Goal: Communication & Community: Answer question/provide support

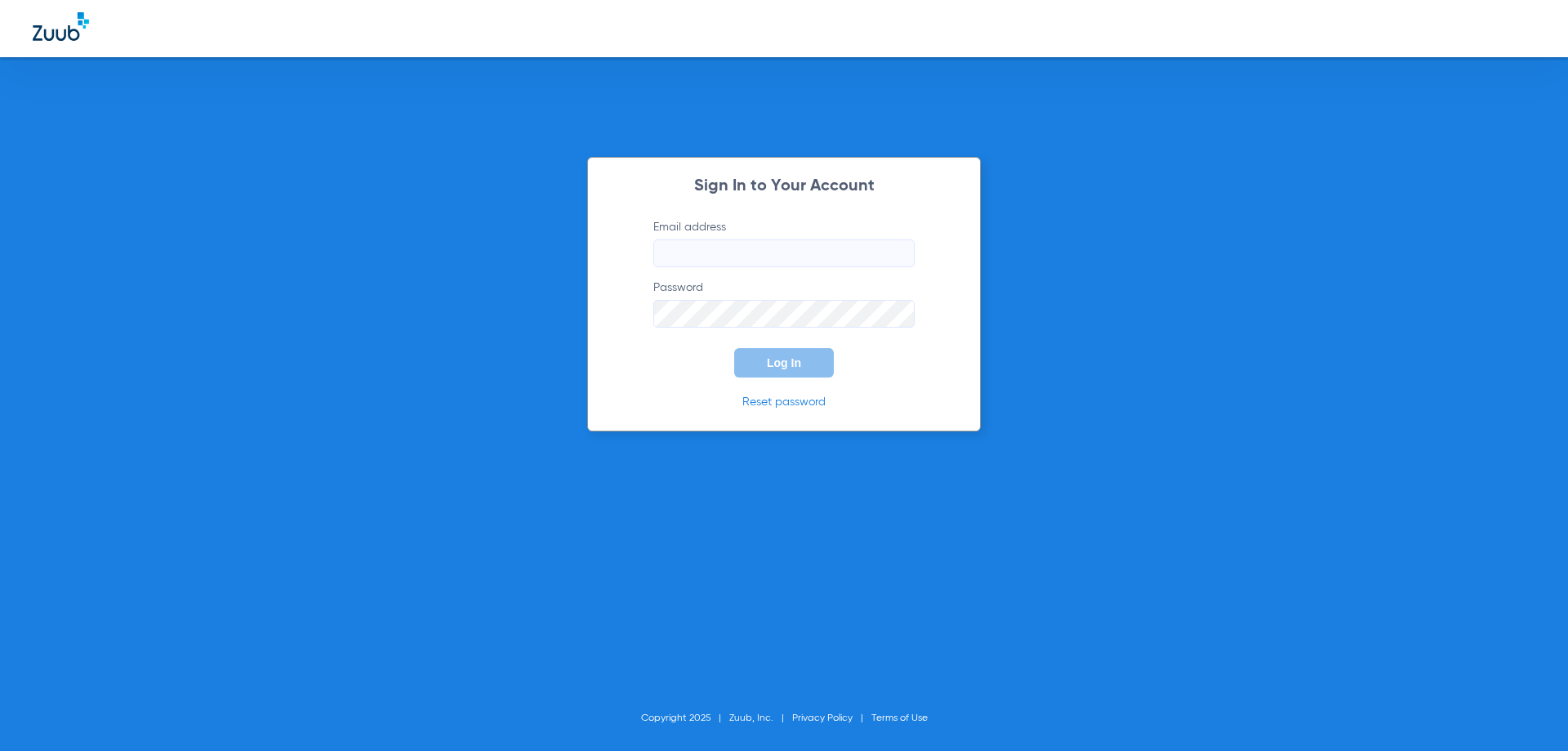
type input "[EMAIL_ADDRESS][DOMAIN_NAME]"
click at [750, 365] on button "Log In" at bounding box center [784, 362] width 100 height 29
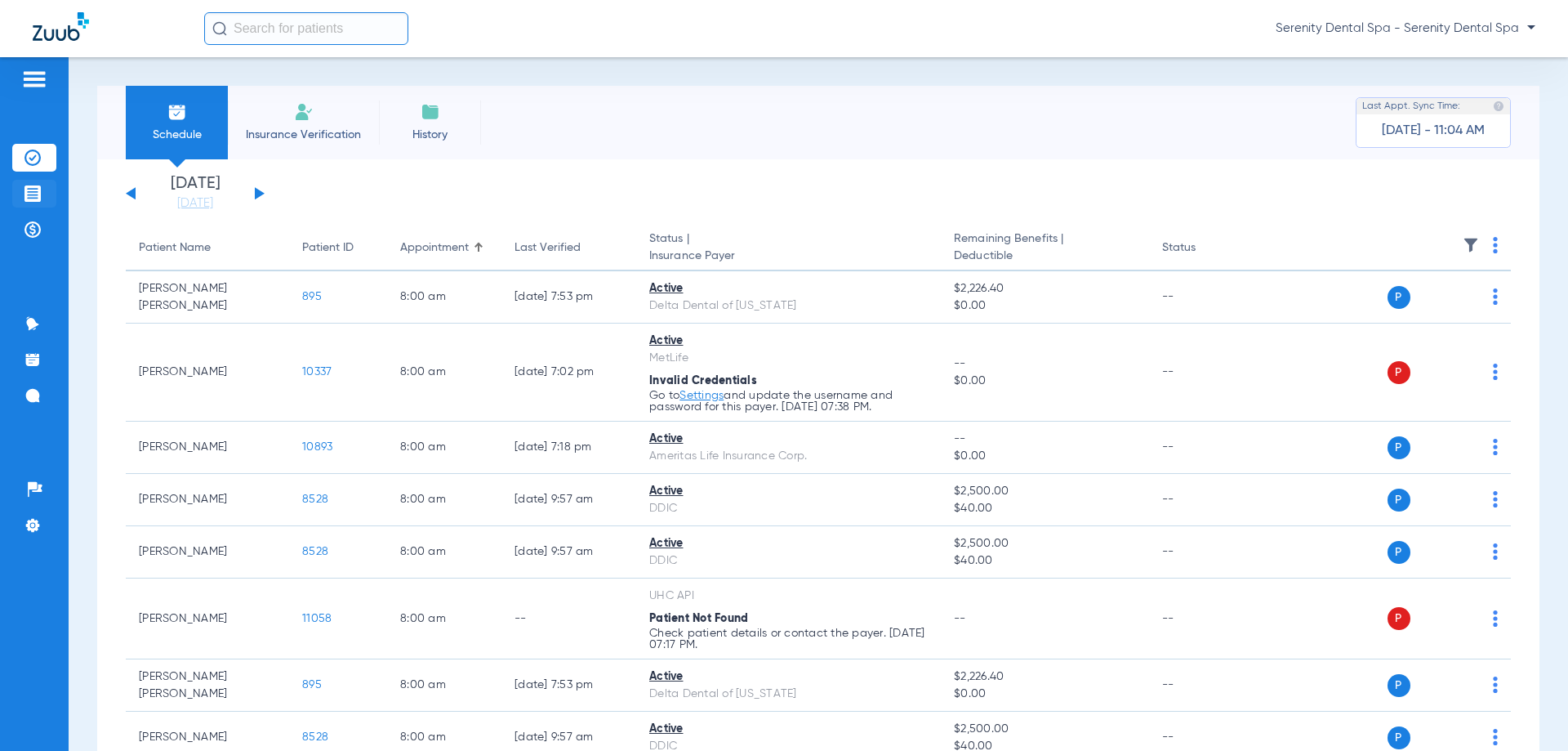
drag, startPoint x: 56, startPoint y: 204, endPoint x: 35, endPoint y: 195, distance: 22.8
click at [52, 202] on div "Patients Insurance Verification Treatment Acceptance Payments & A/R Communicati…" at bounding box center [34, 433] width 69 height 751
click at [34, 195] on img at bounding box center [32, 194] width 16 height 16
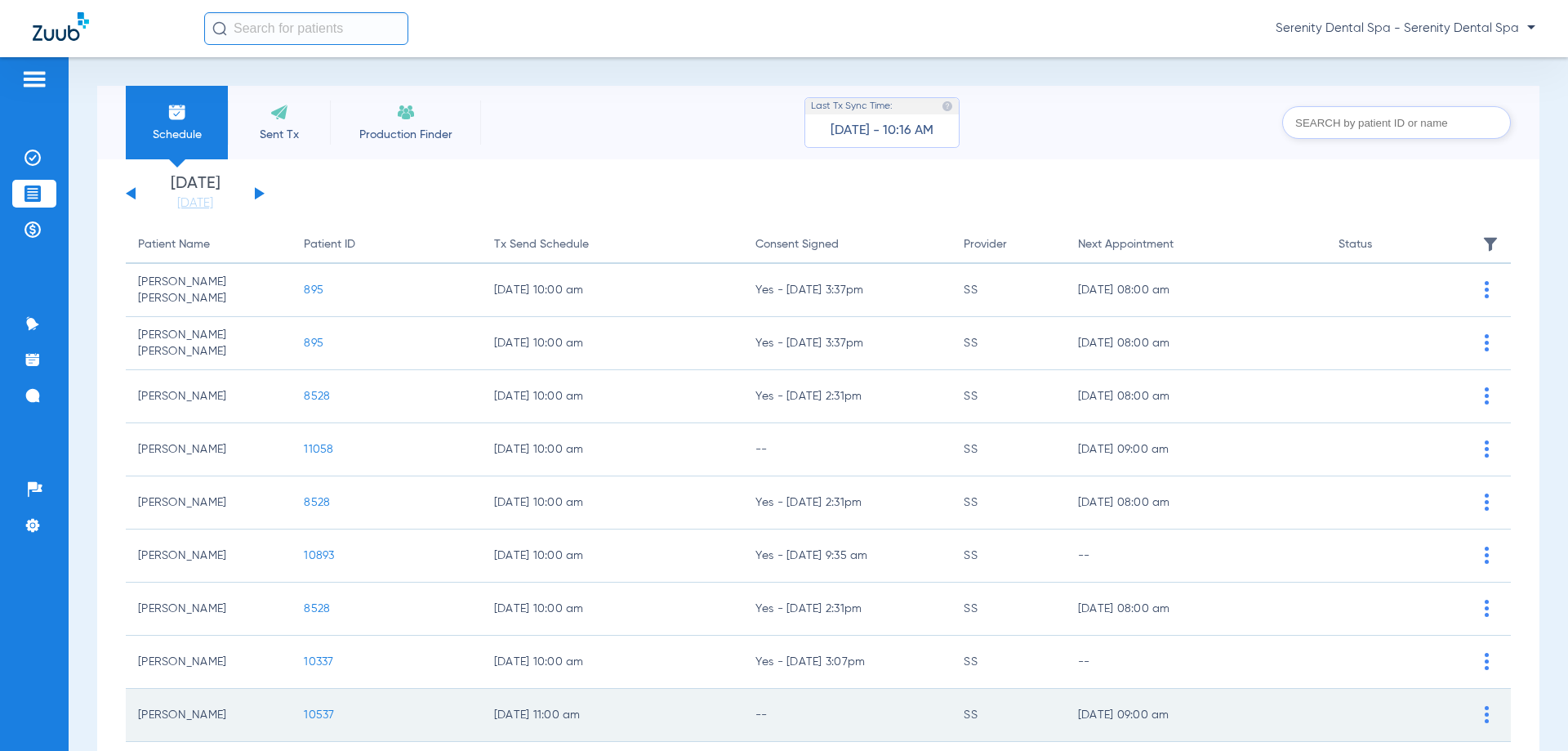
scroll to position [163, 0]
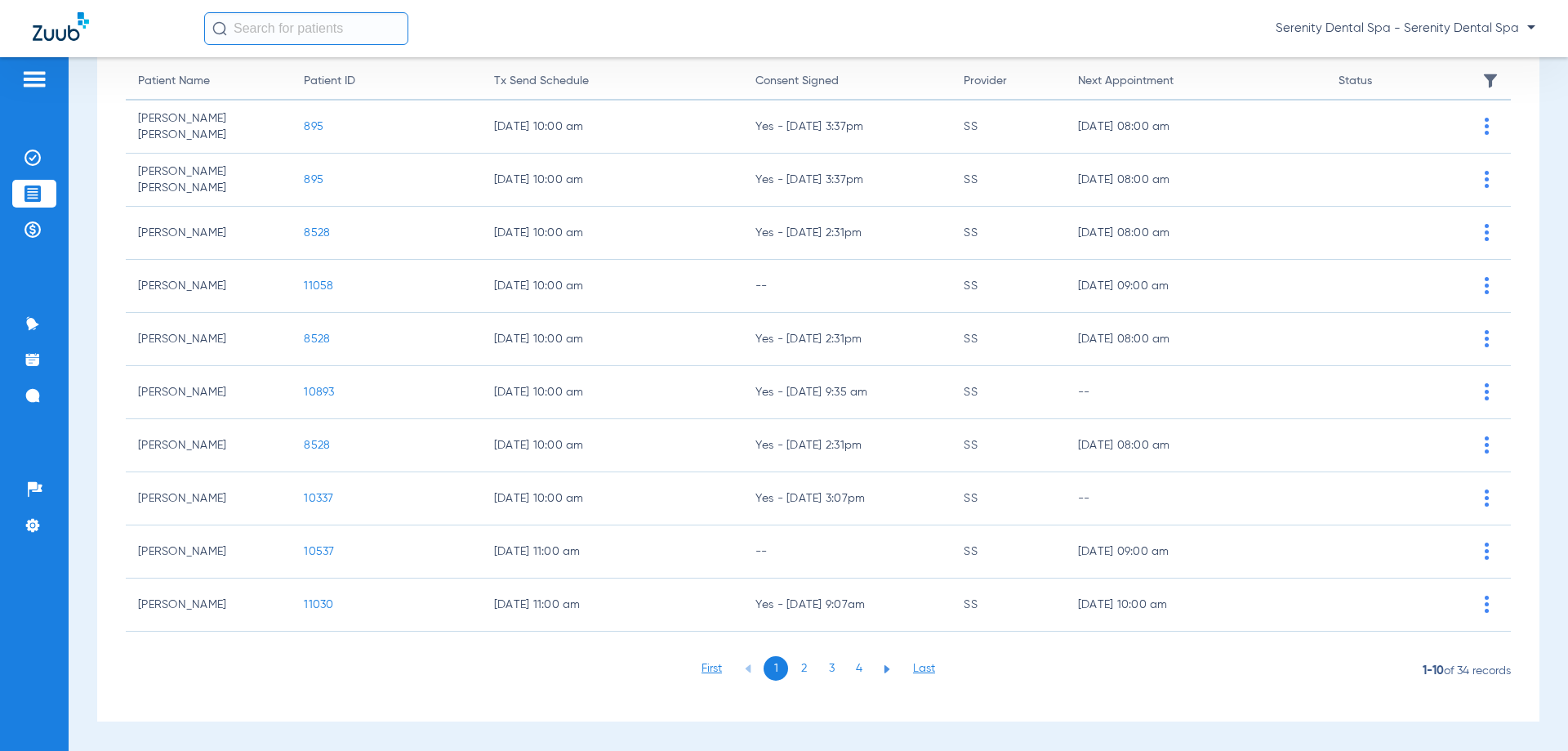
click at [798, 671] on li "2" at bounding box center [803, 667] width 24 height 24
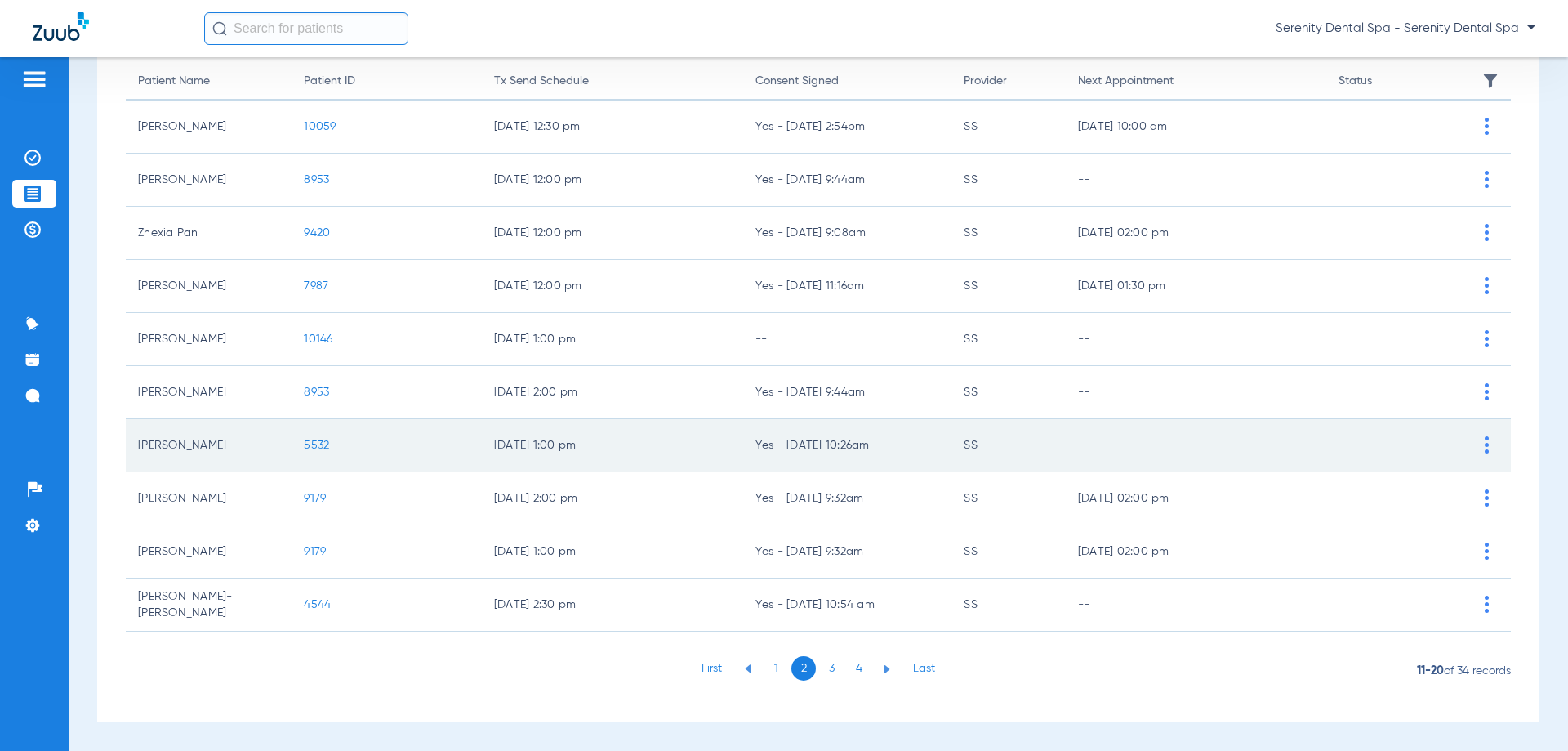
click at [318, 442] on span "5532" at bounding box center [317, 445] width 25 height 12
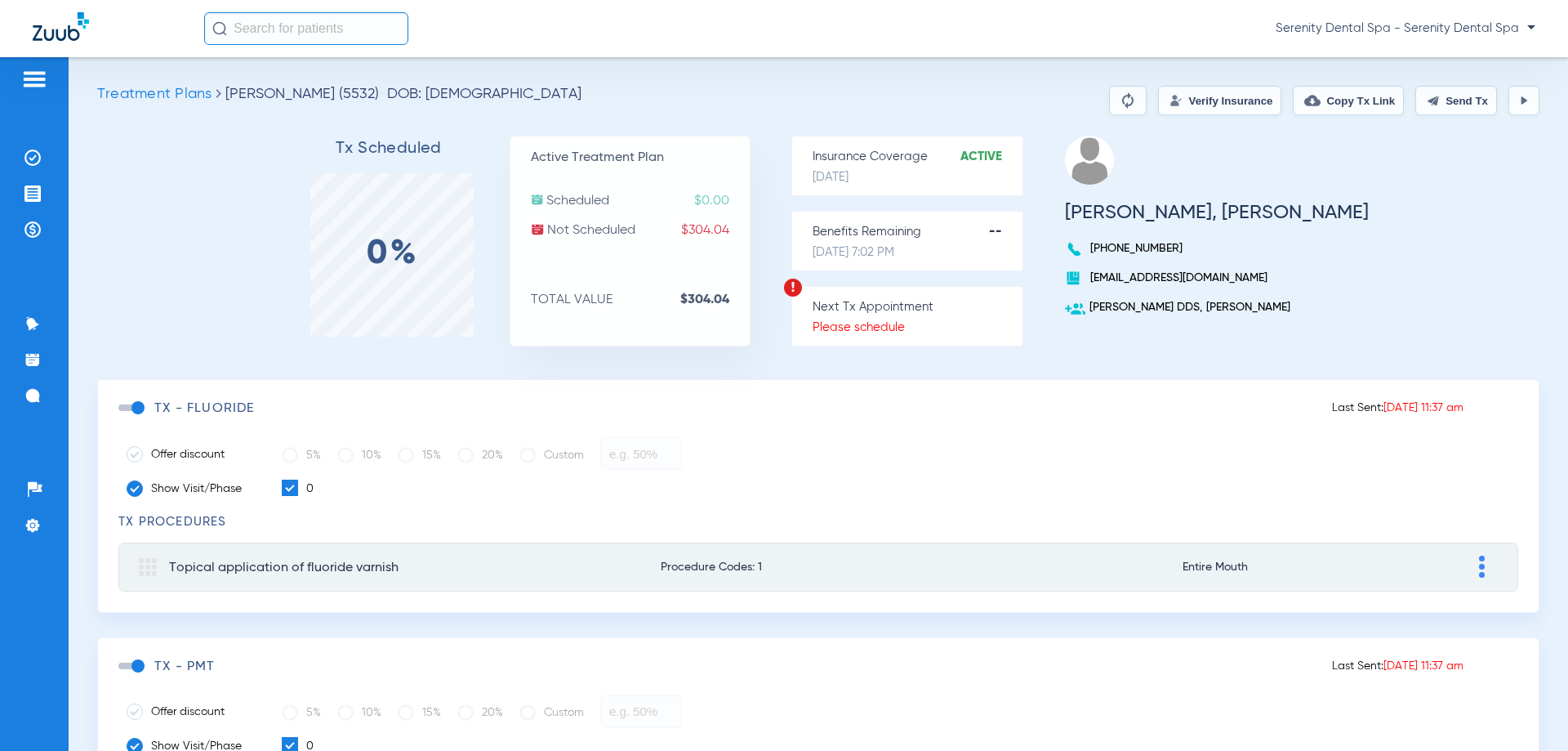
click at [131, 401] on div "TX - fluoride" at bounding box center [725, 409] width 1214 height 16
click at [1452, 96] on button "Send Tx" at bounding box center [1457, 100] width 82 height 29
click at [1349, 103] on button "Copy Tx Link" at bounding box center [1349, 100] width 111 height 29
click at [27, 392] on img at bounding box center [32, 395] width 16 height 16
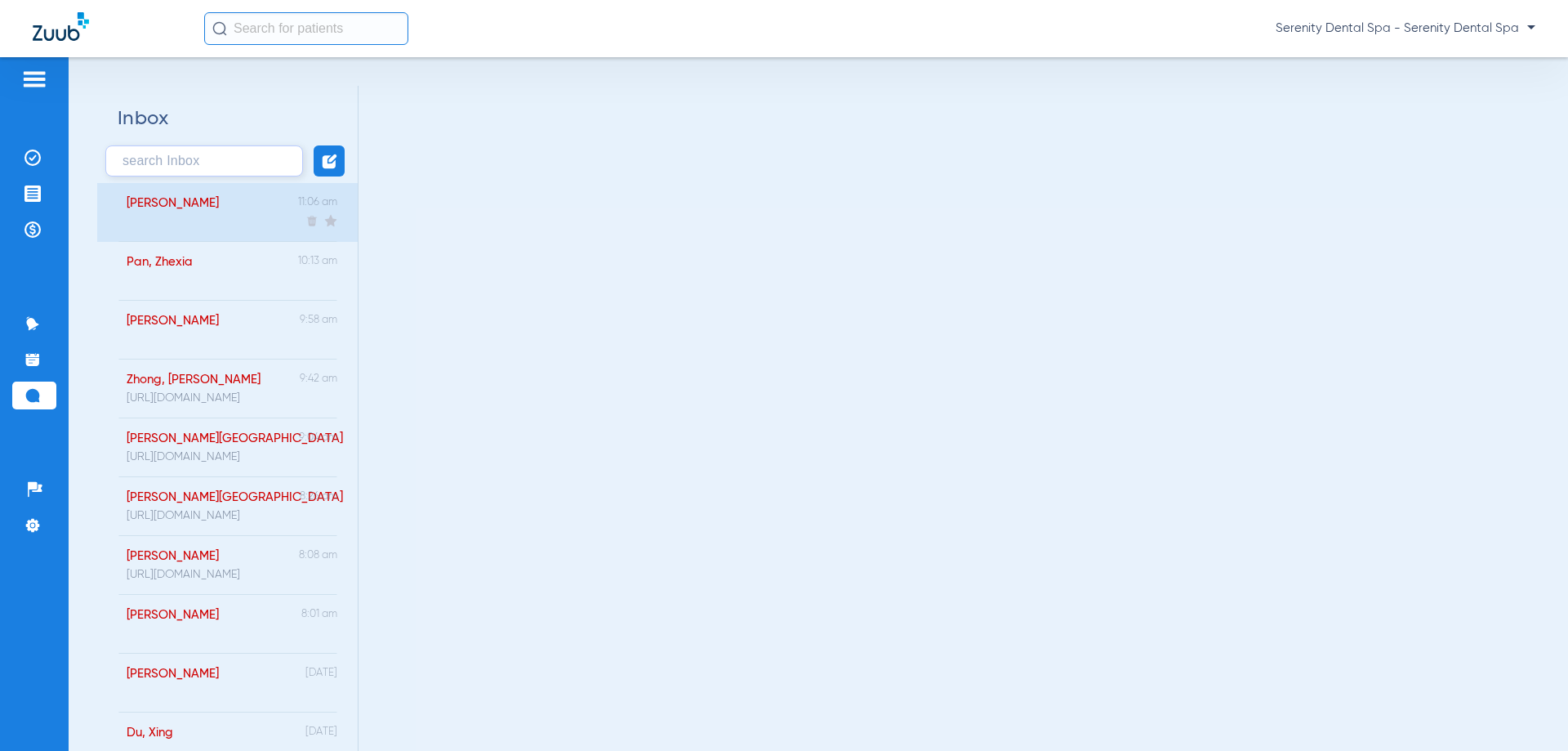
click at [223, 212] on div "[PERSON_NAME] 11:06 am" at bounding box center [227, 212] width 260 height 59
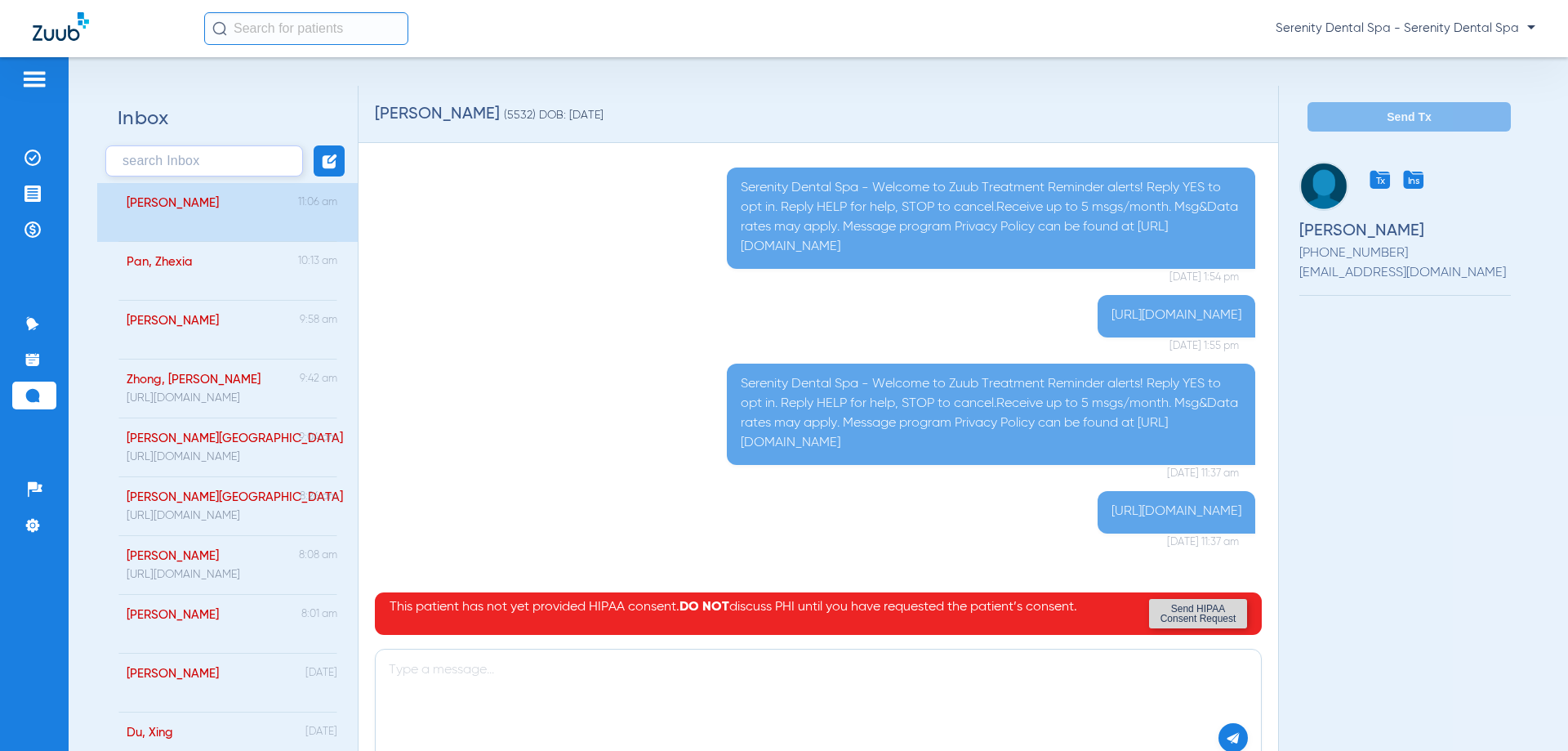
drag, startPoint x: 417, startPoint y: 687, endPoint x: 508, endPoint y: 282, distance: 415.1
click at [508, 282] on div "Serenity Dental Spa - Welcome to Zuub Treatment Reminder alerts! Reply YES to o…" at bounding box center [818, 376] width 887 height 417
click at [30, 196] on img at bounding box center [32, 194] width 16 height 16
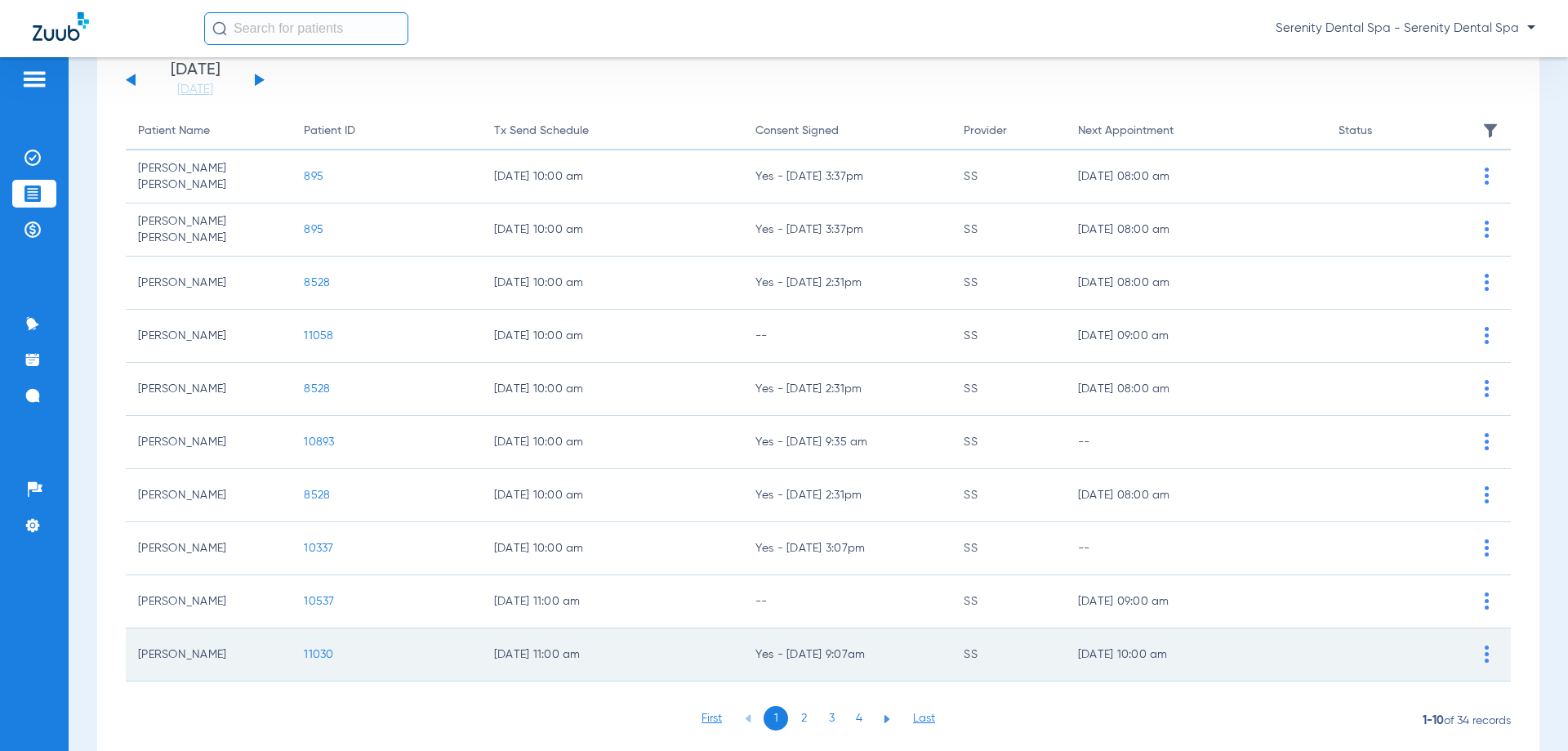
scroll to position [163, 0]
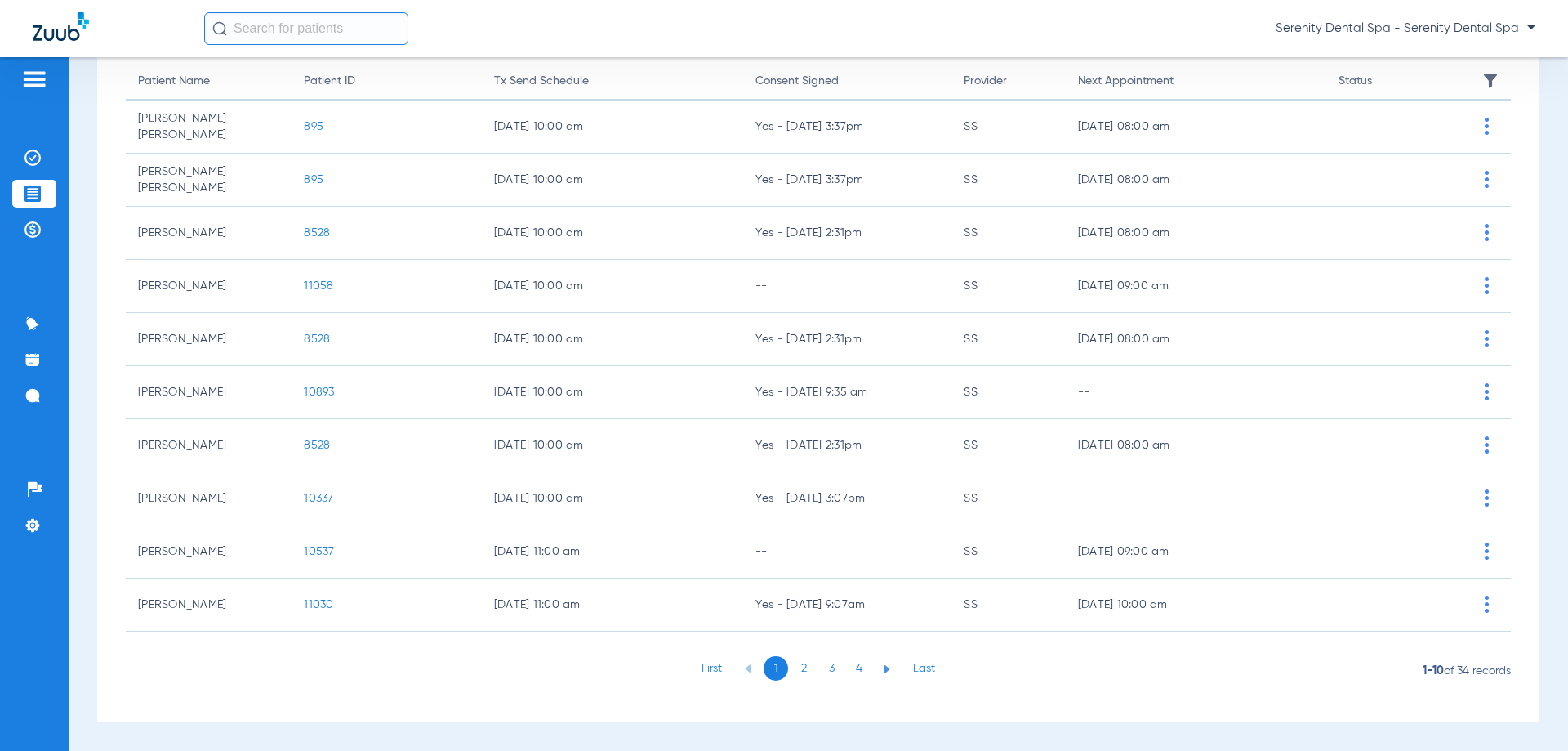
click at [801, 673] on li "2" at bounding box center [803, 667] width 24 height 24
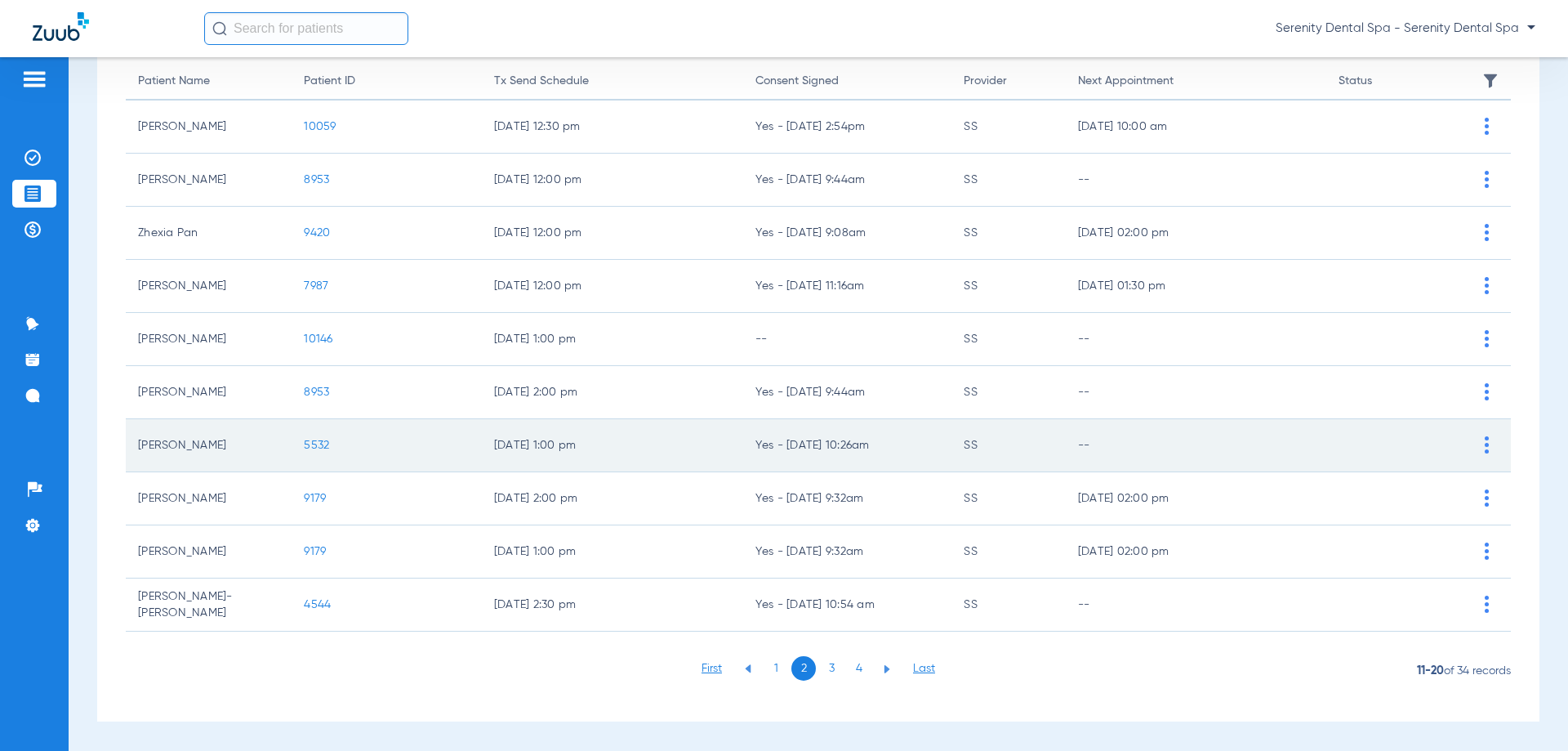
click at [306, 446] on span "5532" at bounding box center [317, 445] width 25 height 12
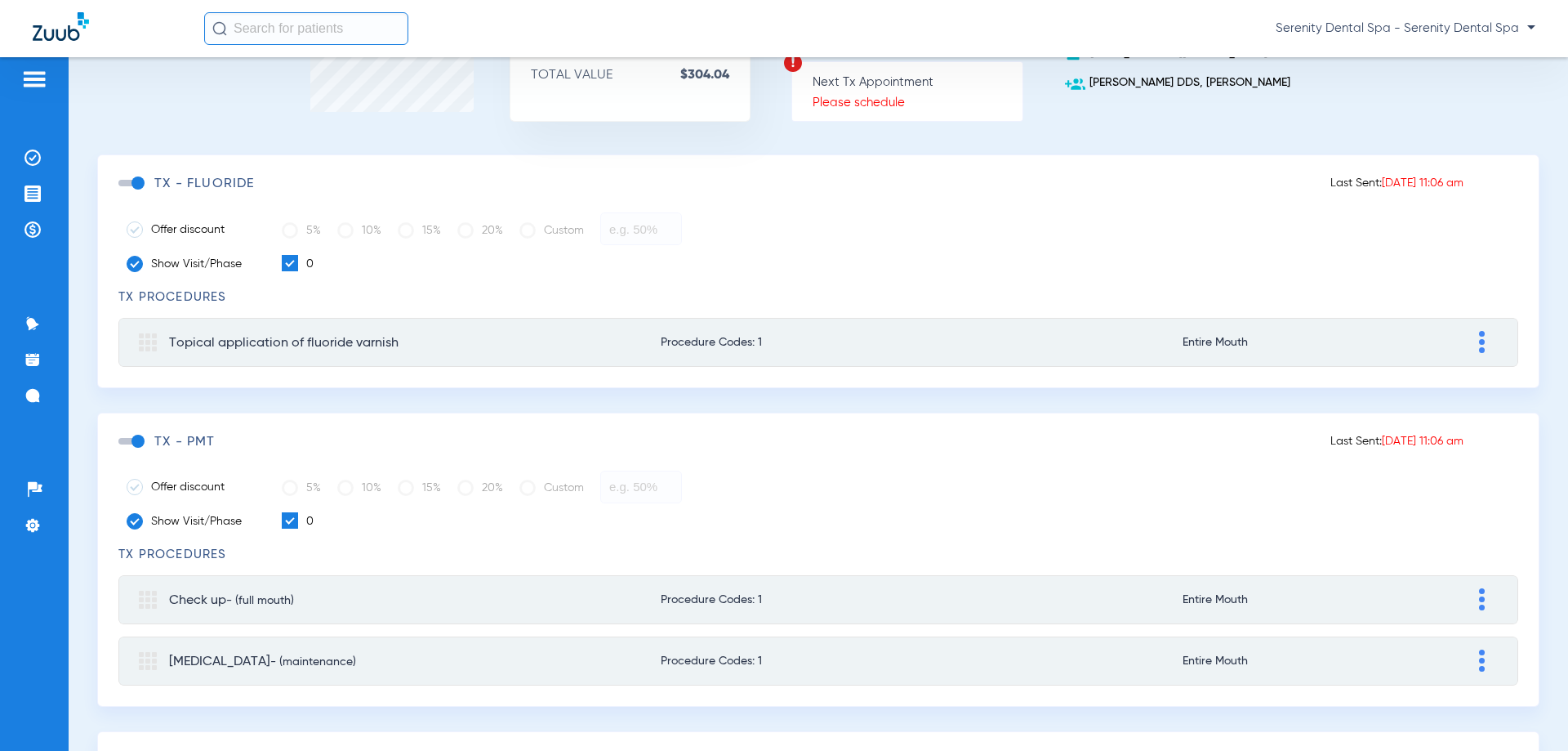
scroll to position [163, 0]
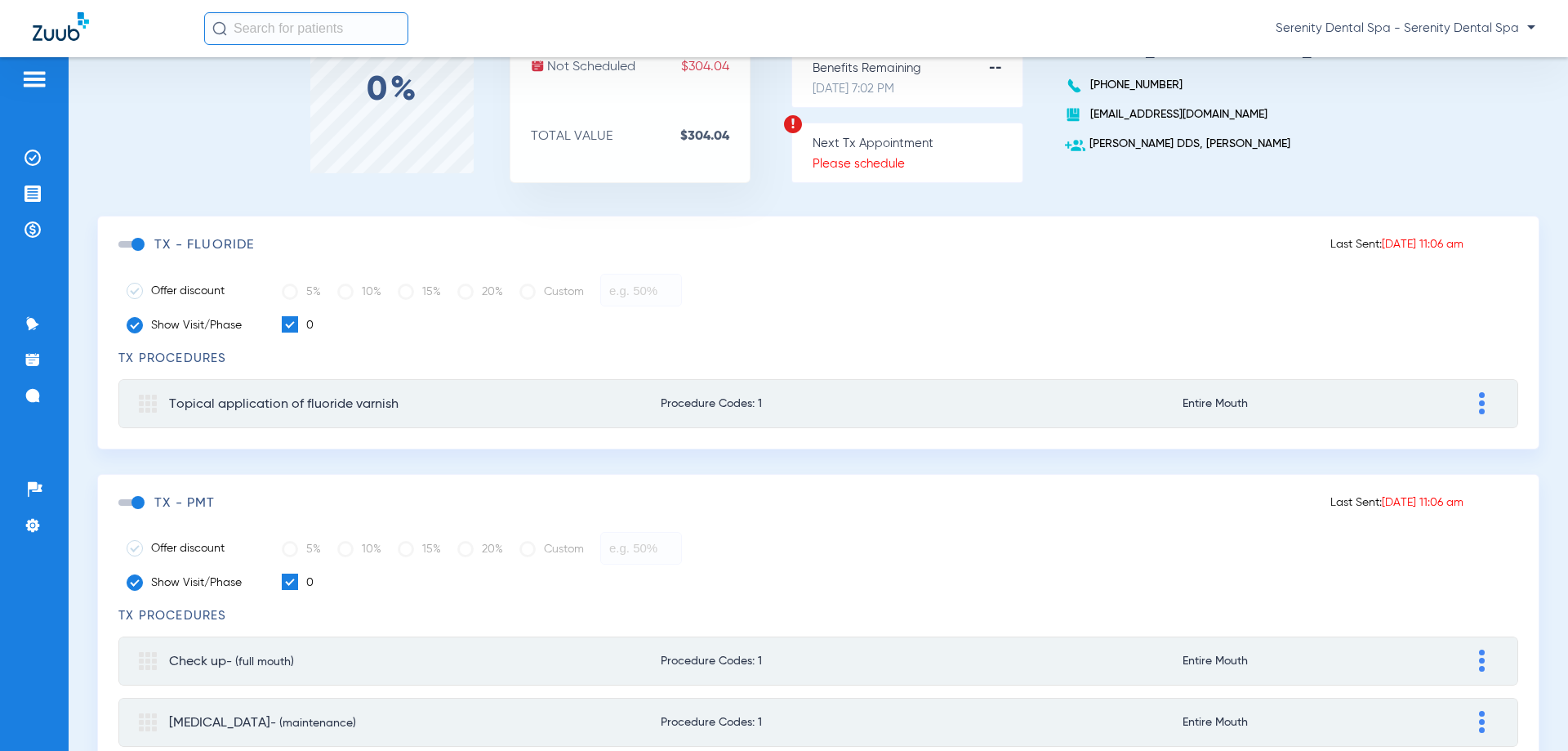
click at [136, 248] on span at bounding box center [130, 243] width 24 height 6
click at [121, 252] on input "checkbox" at bounding box center [121, 252] width 0 height 0
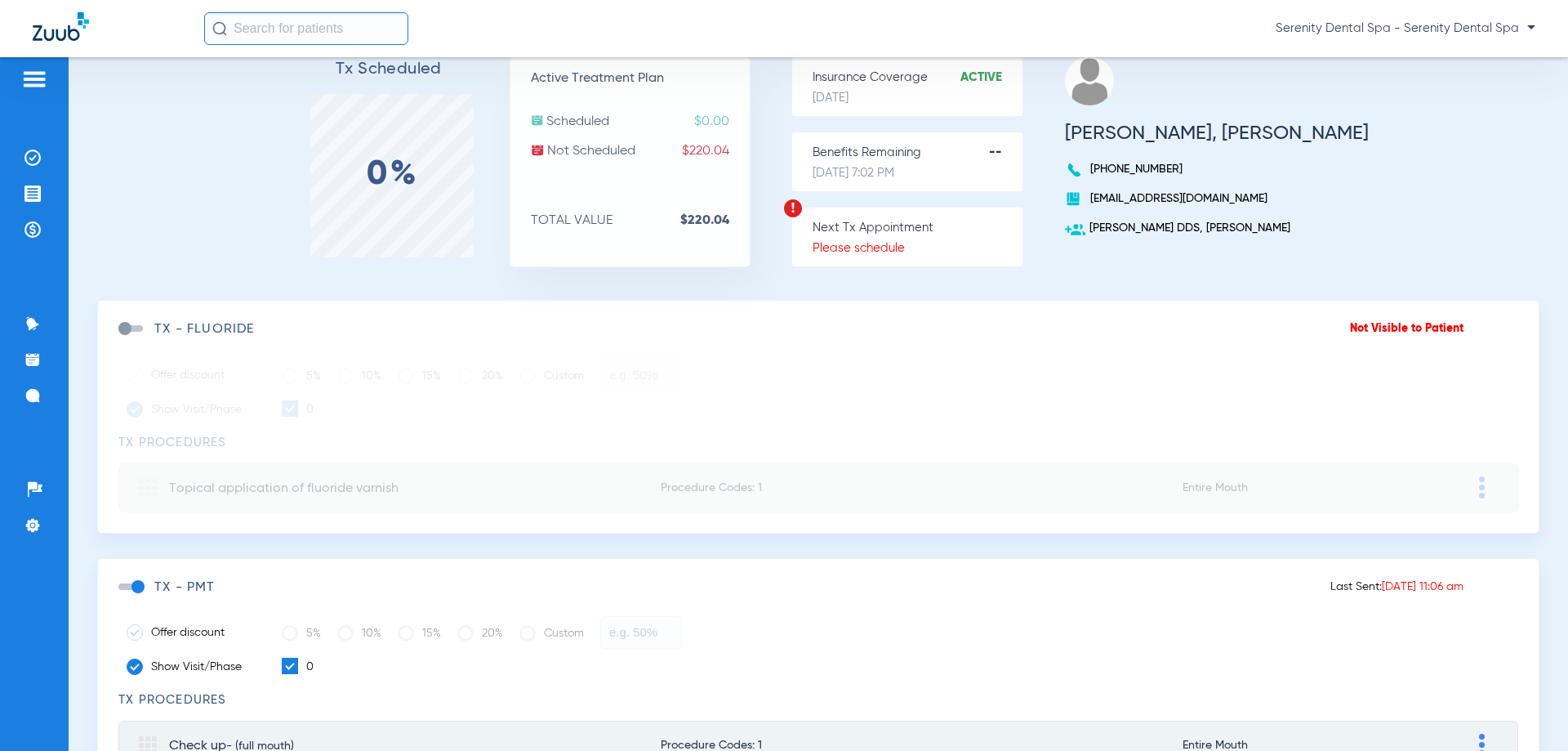
scroll to position [0, 0]
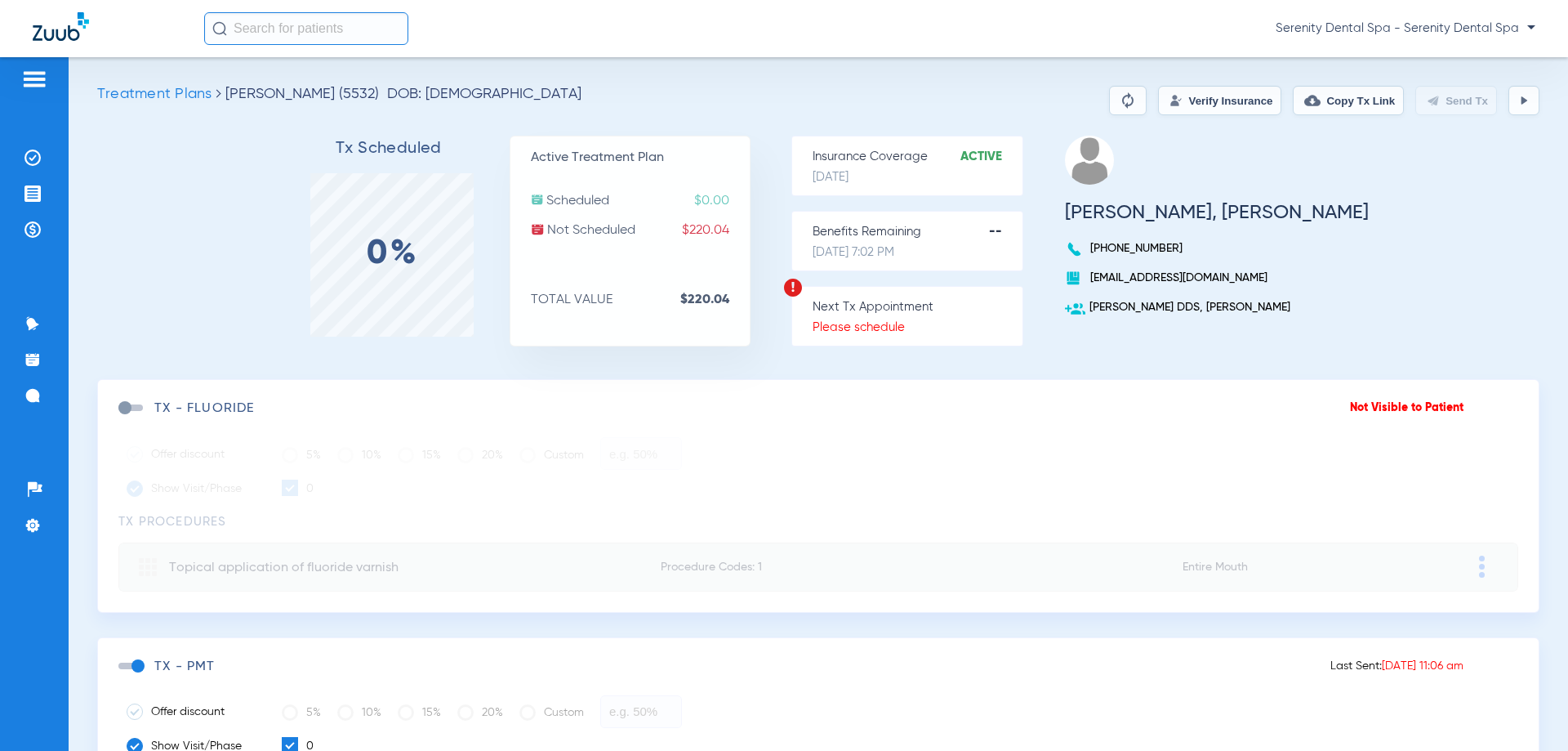
click at [1518, 101] on img at bounding box center [1524, 100] width 13 height 13
click at [1518, 100] on img at bounding box center [1524, 100] width 13 height 13
click at [37, 205] on li "Treatment Acceptance" at bounding box center [34, 193] width 44 height 28
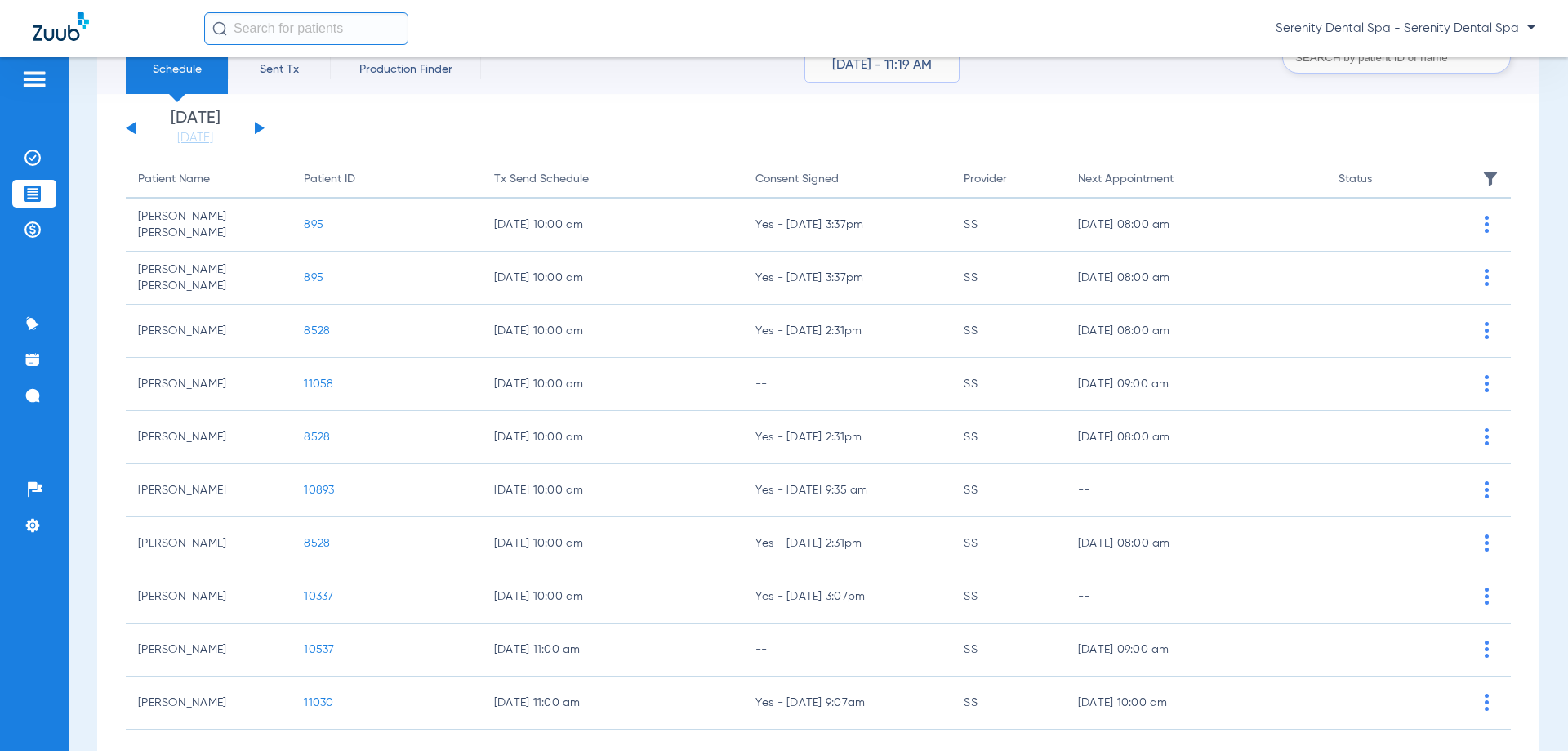
scroll to position [163, 0]
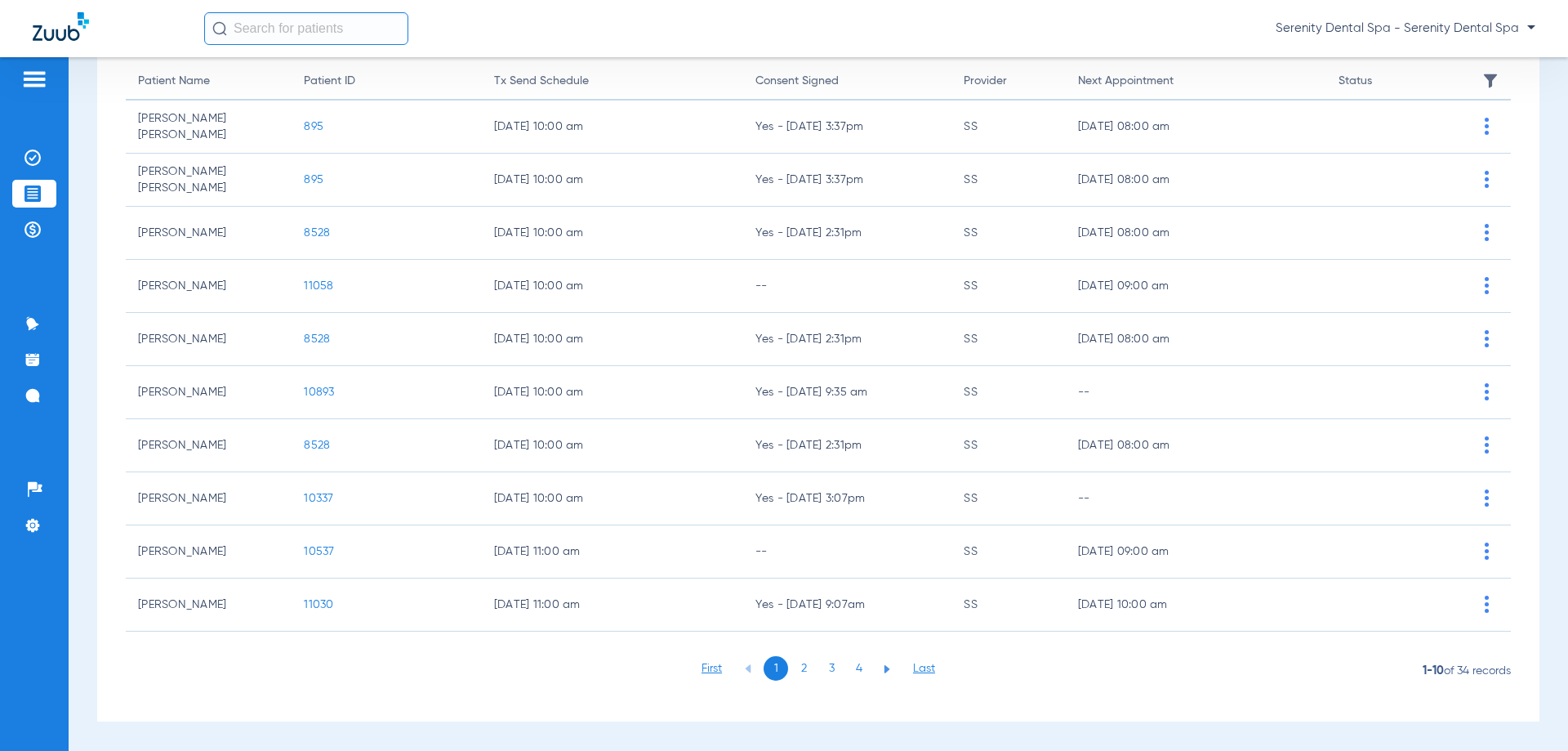
click at [791, 660] on li "2" at bounding box center [803, 667] width 24 height 24
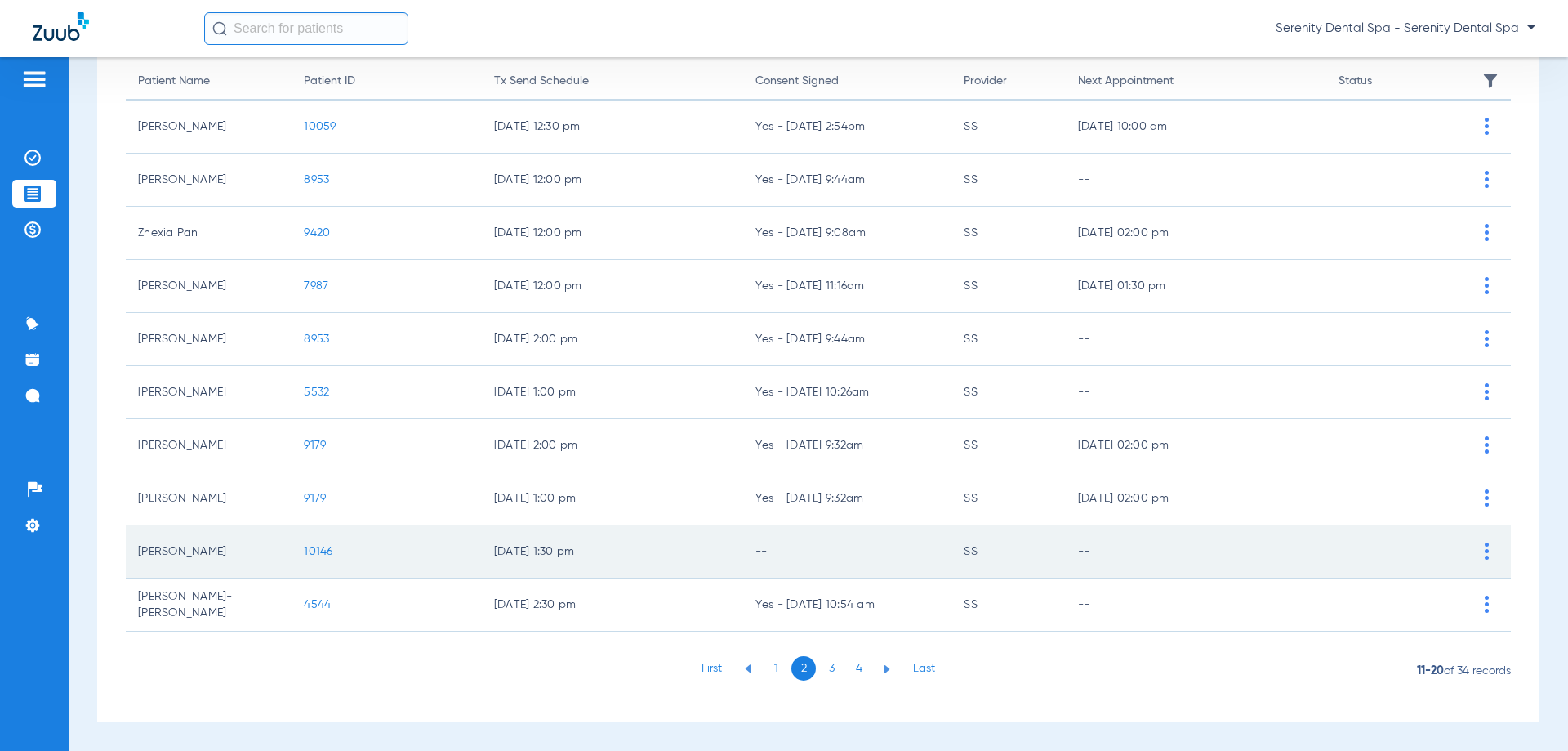
click at [316, 548] on span "10146" at bounding box center [318, 551] width 29 height 12
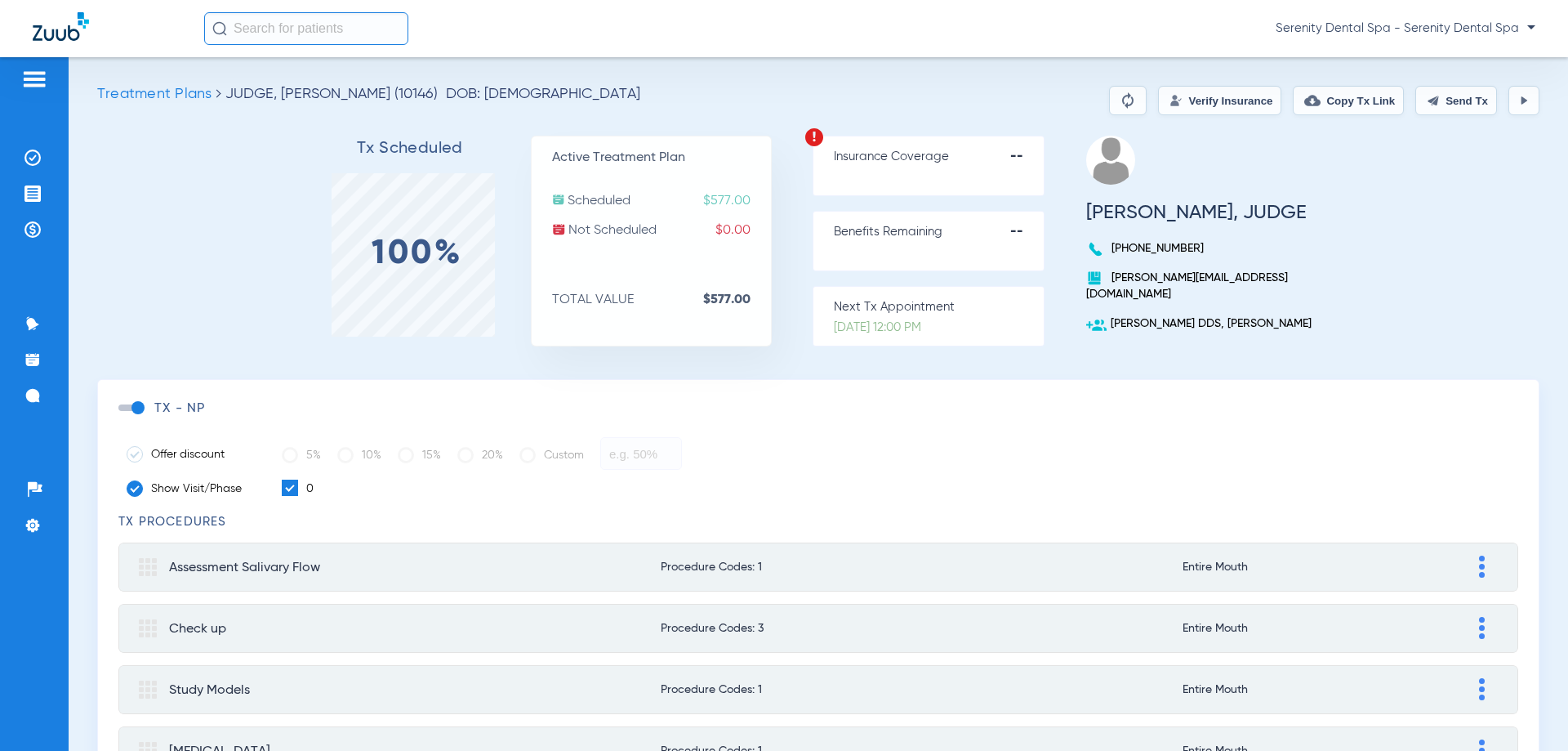
drag, startPoint x: 1448, startPoint y: 91, endPoint x: 1457, endPoint y: 83, distance: 12.0
click at [1449, 90] on button "Send Tx" at bounding box center [1457, 100] width 82 height 29
click at [1296, 103] on button "Copy Tx Link" at bounding box center [1349, 100] width 111 height 29
click at [327, 31] on input "text" at bounding box center [306, 29] width 204 height 33
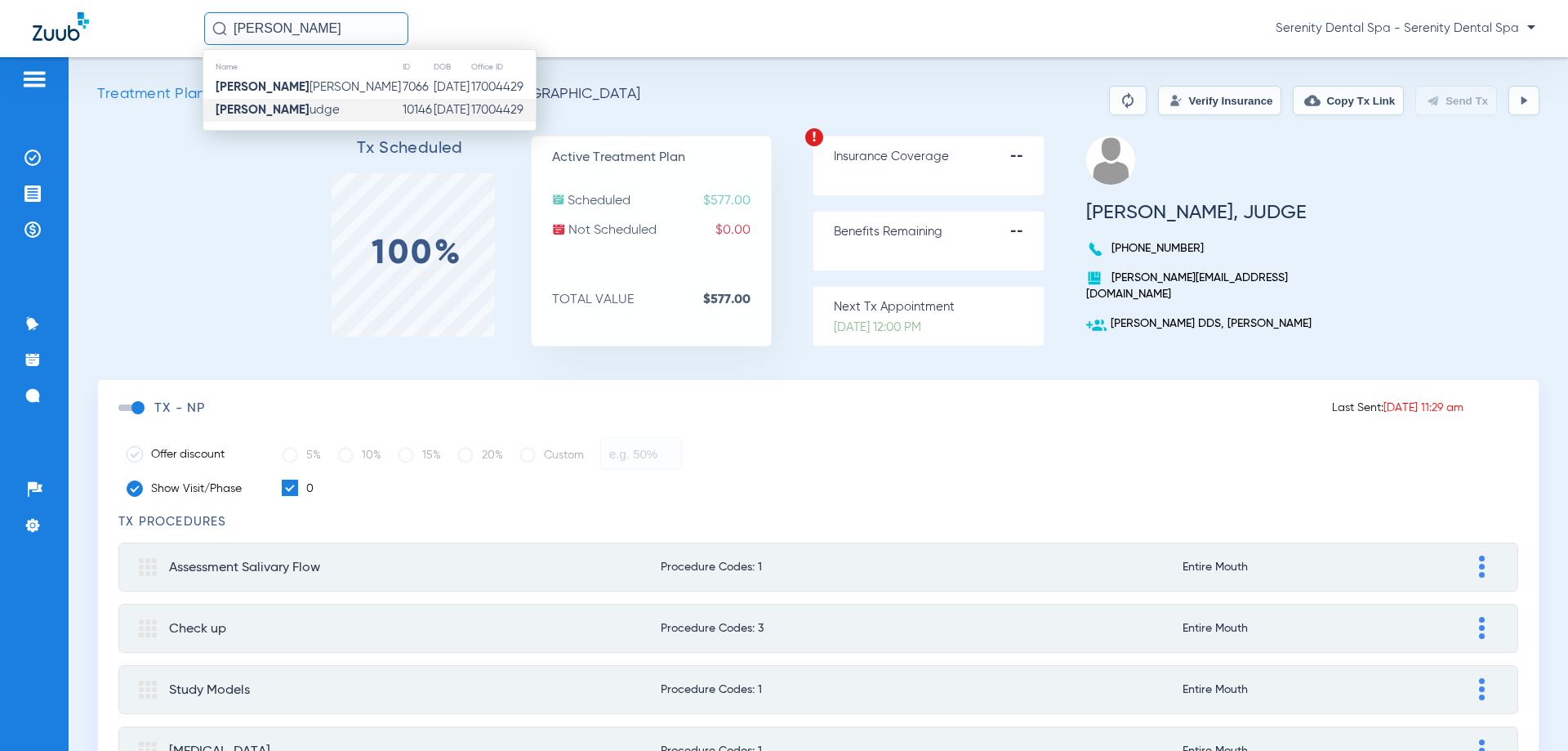
type input "claudia j"
click at [293, 111] on span "Claudia J udge" at bounding box center [277, 110] width 124 height 12
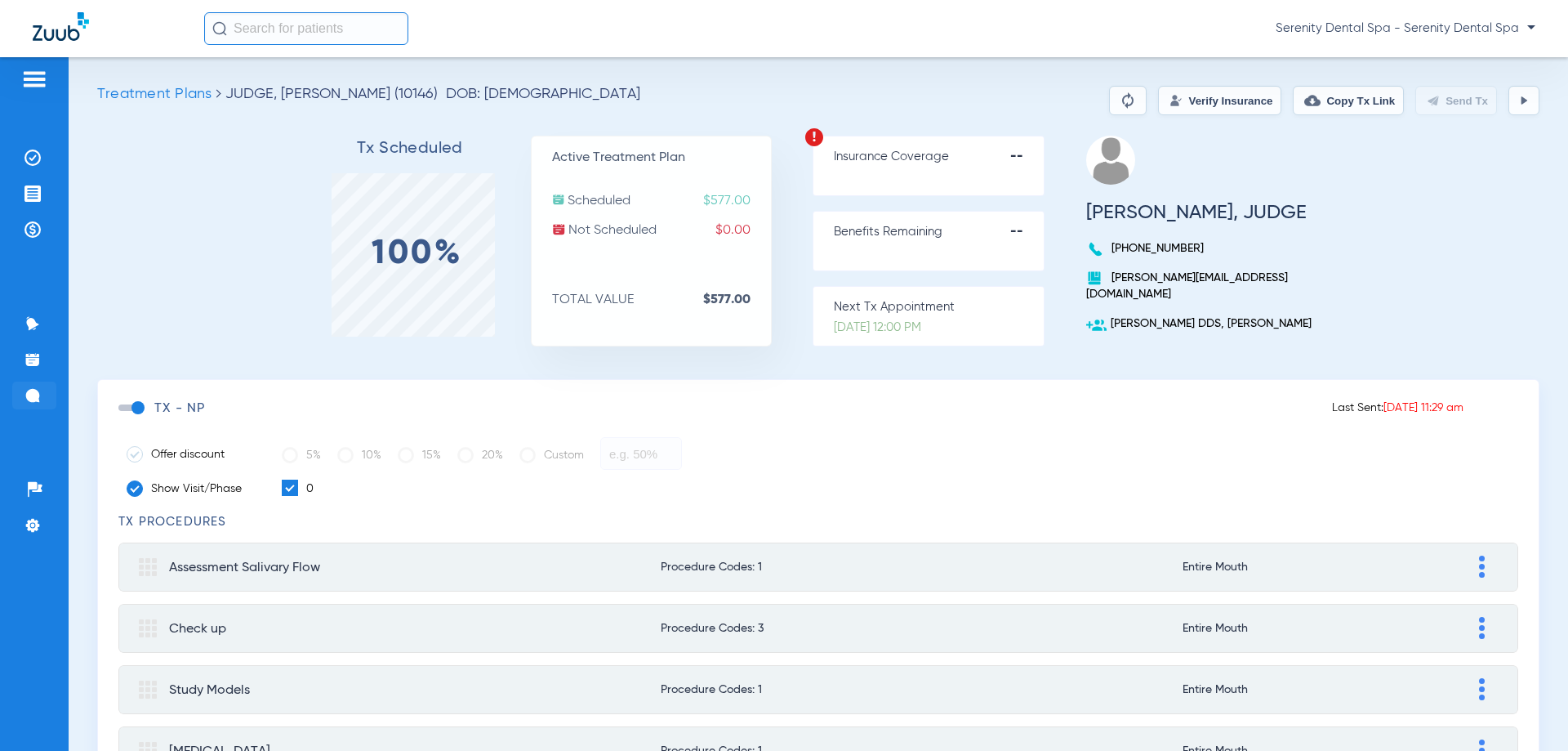
click at [35, 391] on img at bounding box center [32, 395] width 16 height 16
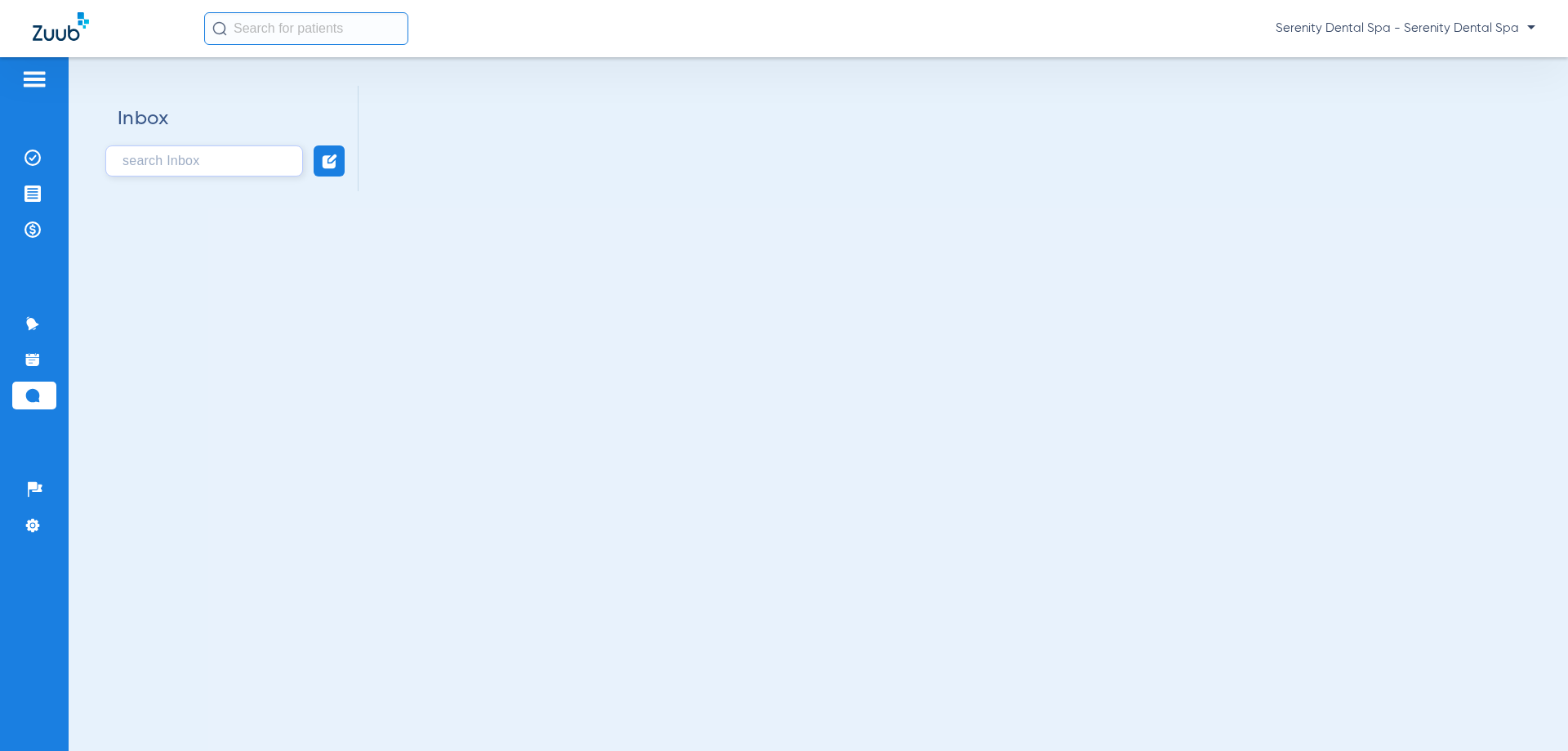
click at [260, 26] on input "text" at bounding box center [306, 29] width 204 height 33
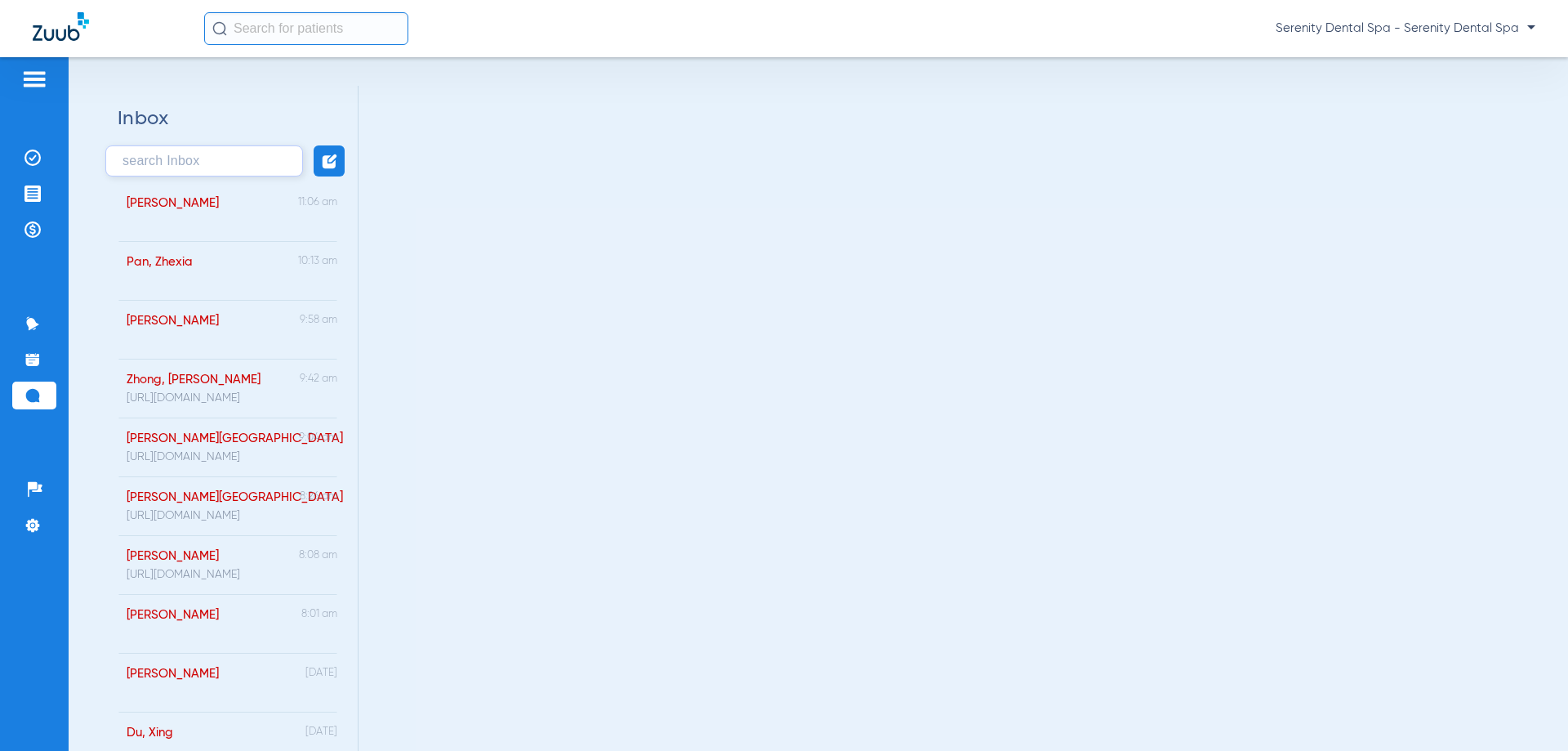
click at [342, 174] on div at bounding box center [227, 161] width 260 height 31
click at [332, 167] on img at bounding box center [329, 161] width 17 height 17
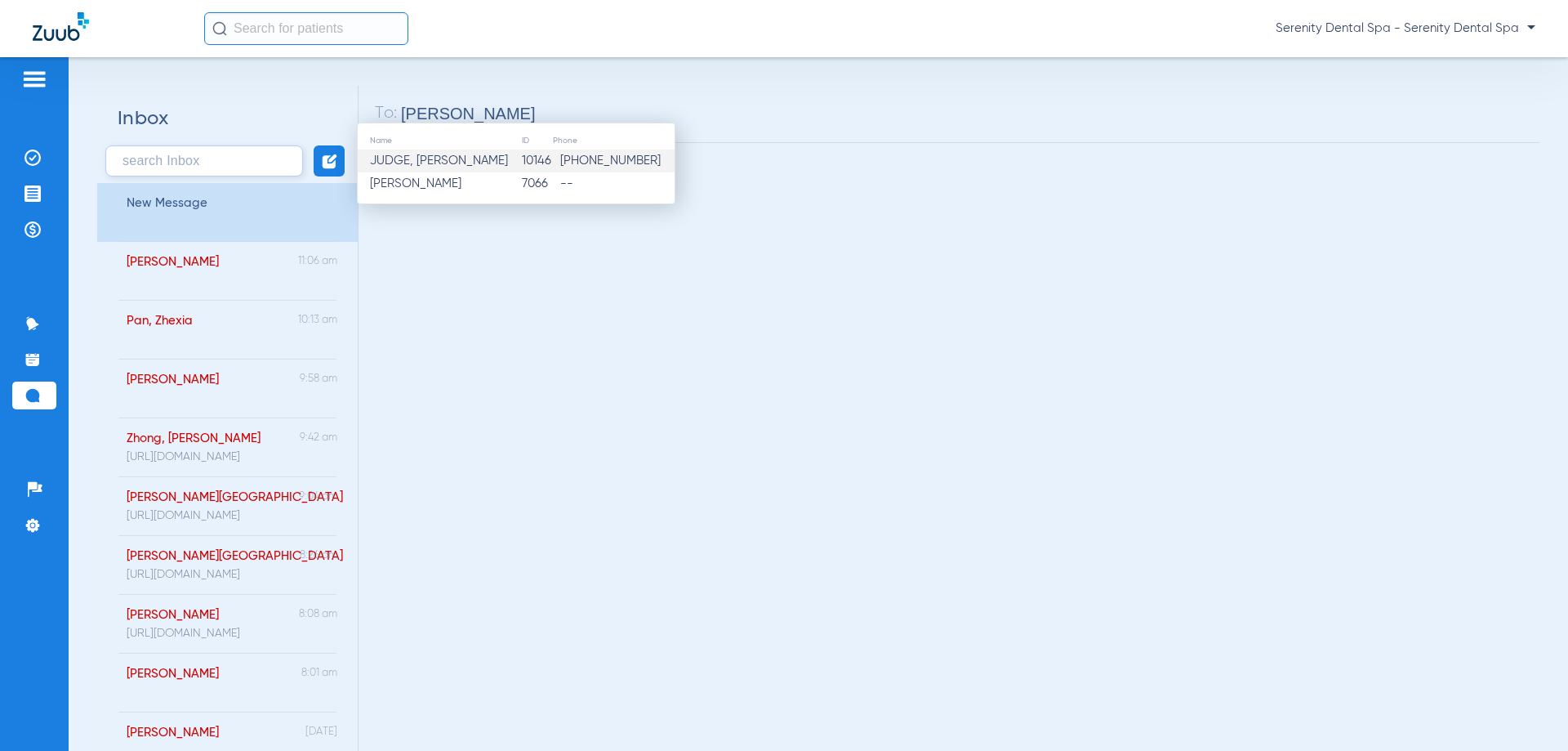
type input "claudia j"
click at [475, 158] on span "JUDGE, CLAUDIA" at bounding box center [445, 161] width 151 height 16
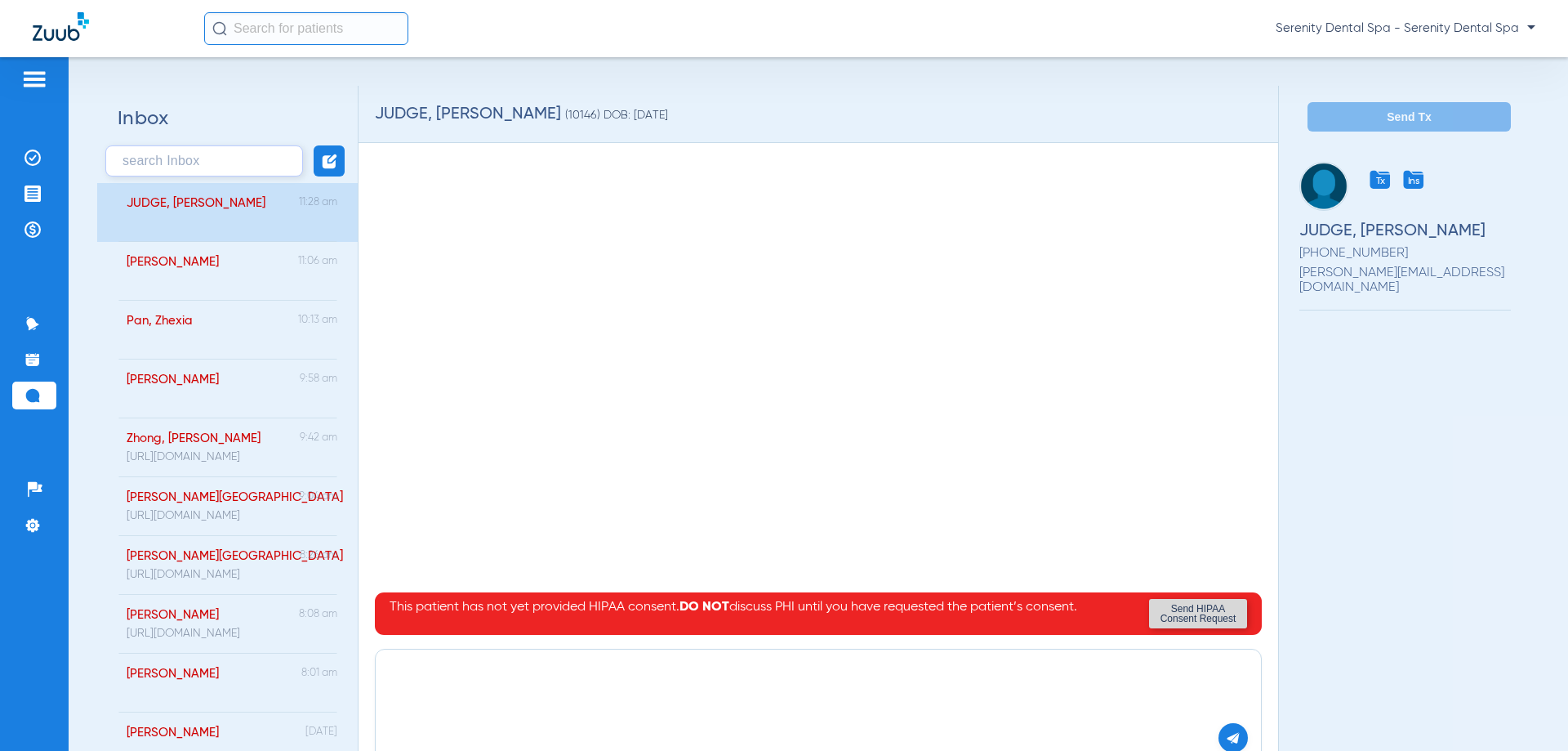
paste textarea "https://patient.zuub.com/patient/Gj0jPNdBPk3sPi3NG9qu/office/17004429/practice/…"
type textarea "https://patient.zuub.com/patient/Gj0jPNdBPk3sPi3NG9qu/office/17004429/practice/…"
drag, startPoint x: 1231, startPoint y: 733, endPoint x: 777, endPoint y: 559, distance: 486.2
click at [1230, 733] on button at bounding box center [1233, 738] width 29 height 29
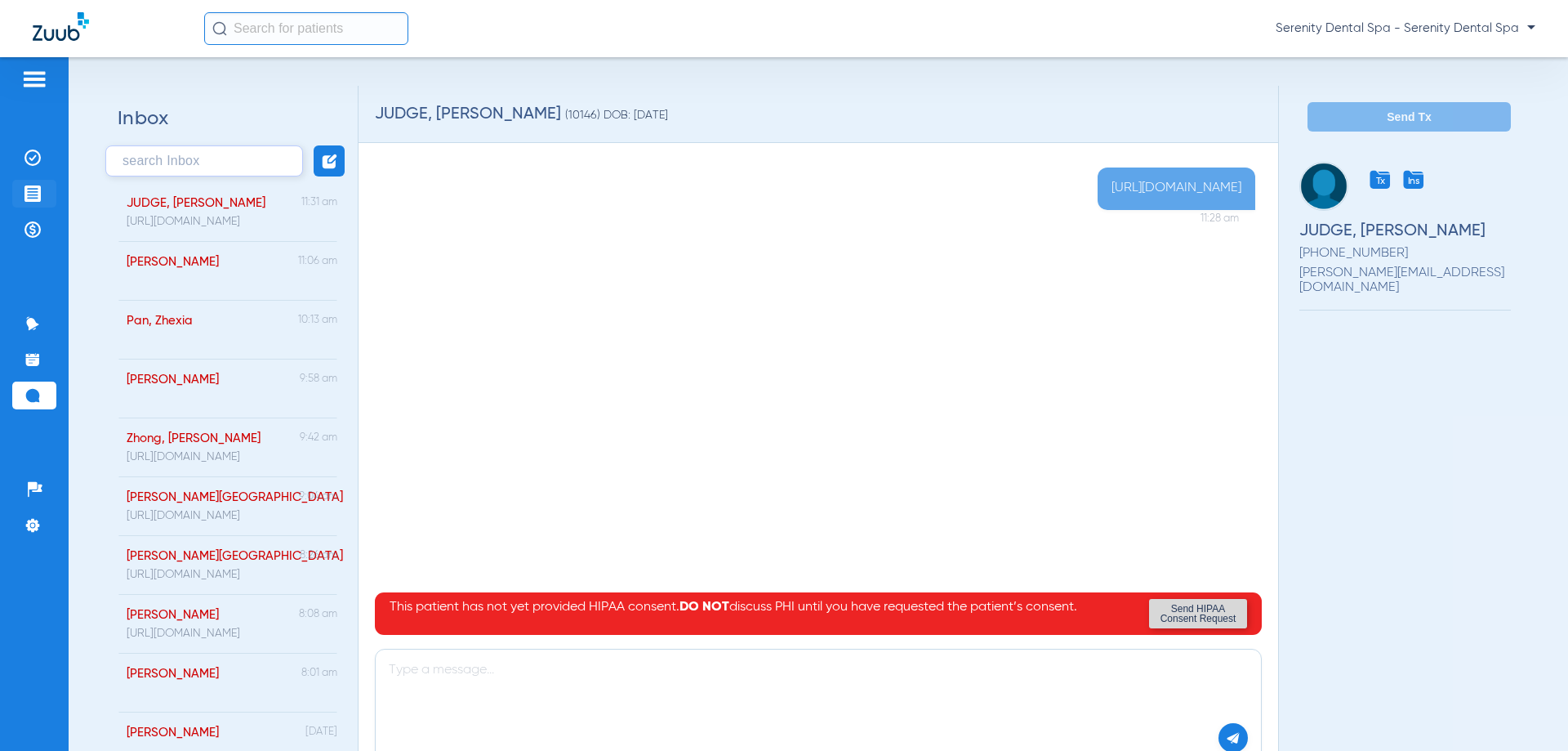
click at [45, 195] on li "Treatment Acceptance" at bounding box center [34, 193] width 44 height 28
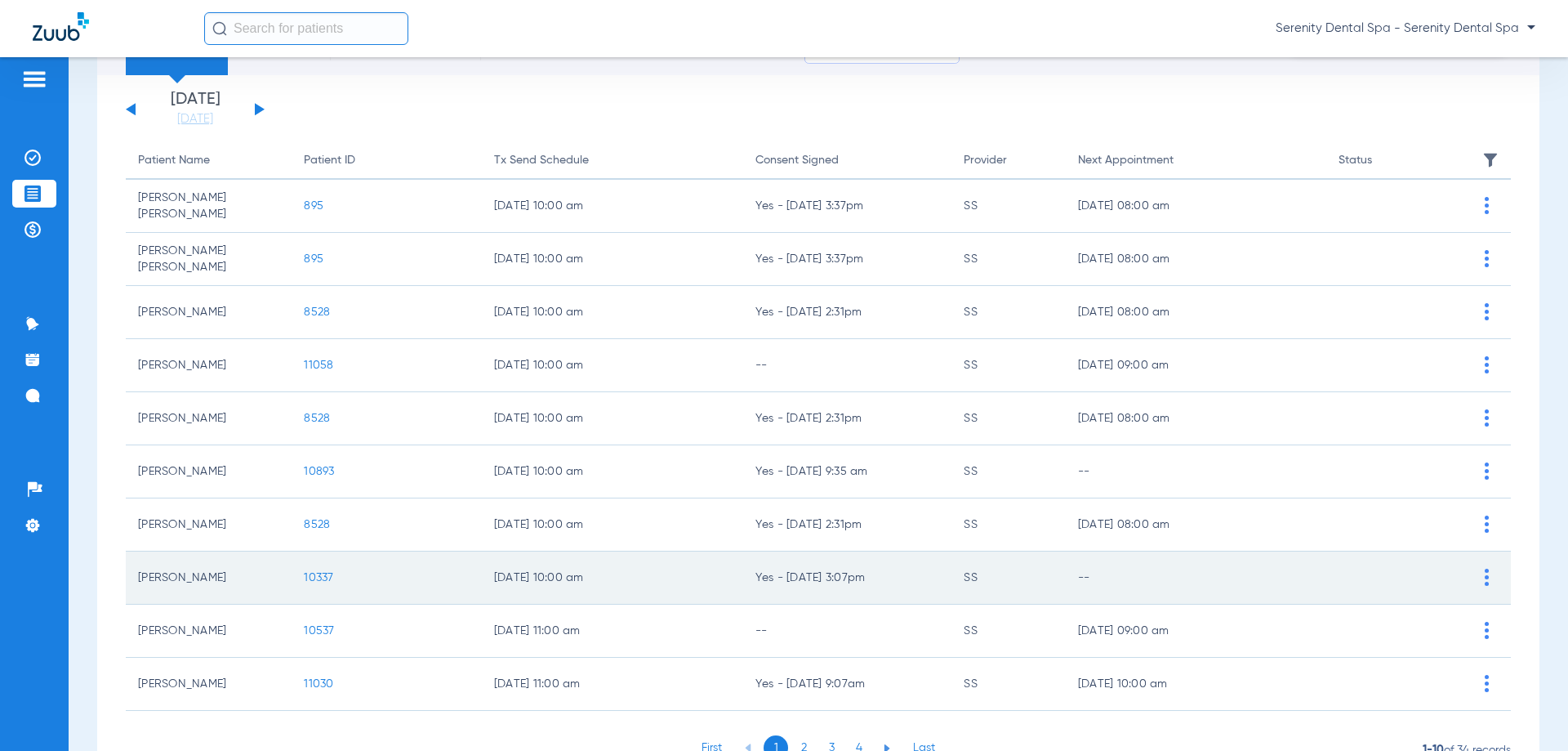
scroll to position [163, 0]
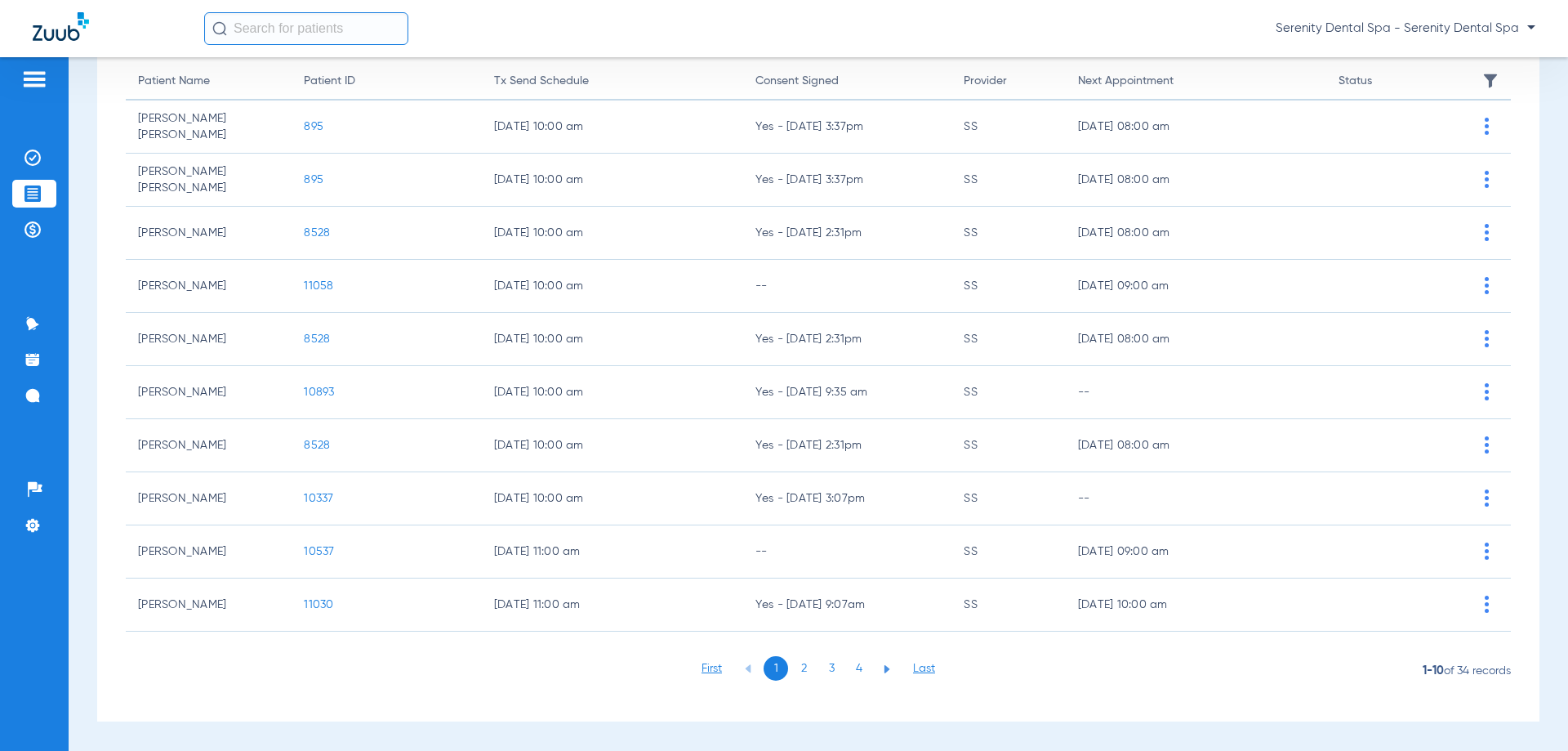
click at [796, 669] on li "2" at bounding box center [803, 667] width 24 height 24
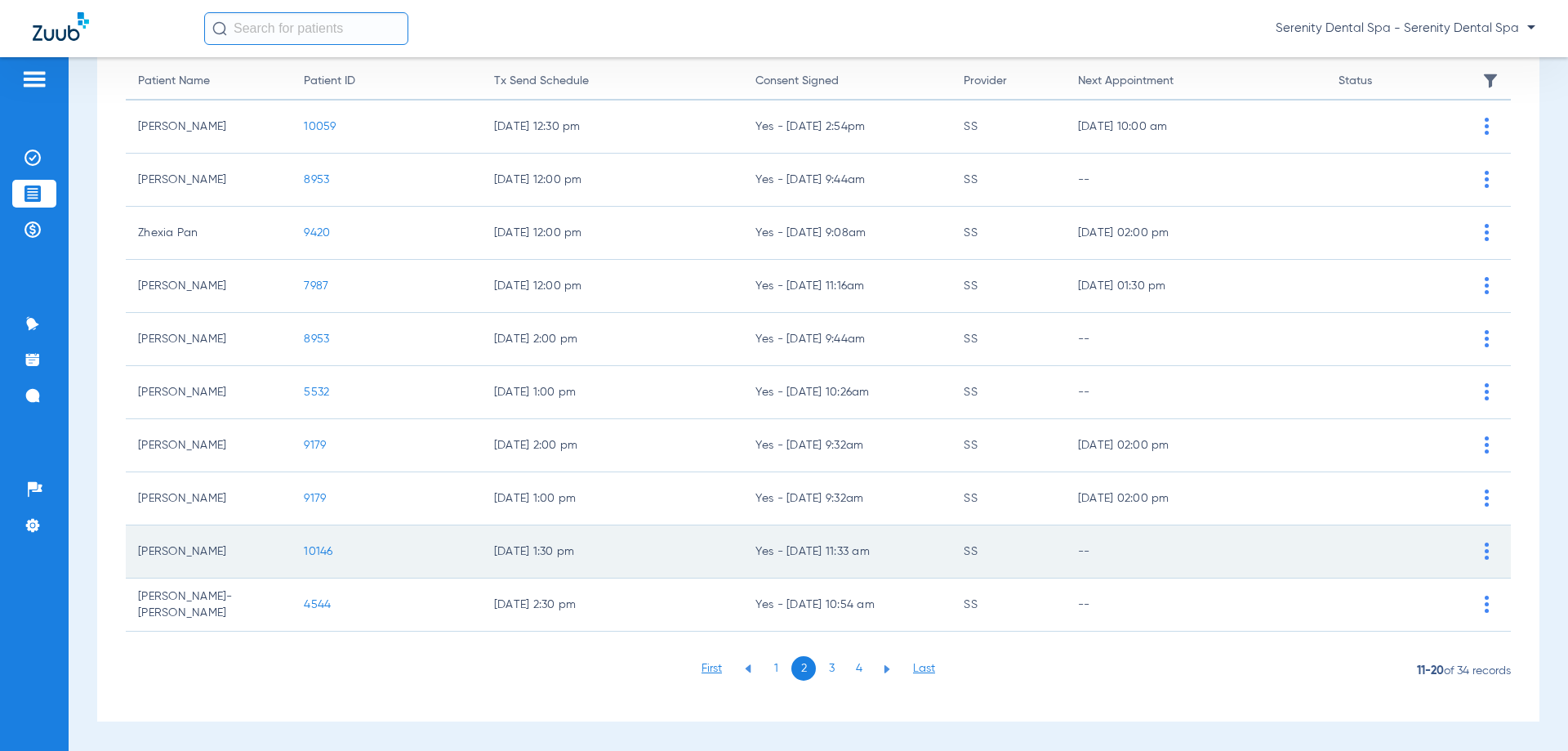
drag, startPoint x: 320, startPoint y: 558, endPoint x: 319, endPoint y: 545, distance: 13.0
click at [319, 557] on td "10146" at bounding box center [386, 552] width 189 height 54
click at [319, 546] on span "10146" at bounding box center [318, 551] width 29 height 12
